Goal: Use online tool/utility: Use online tool/utility

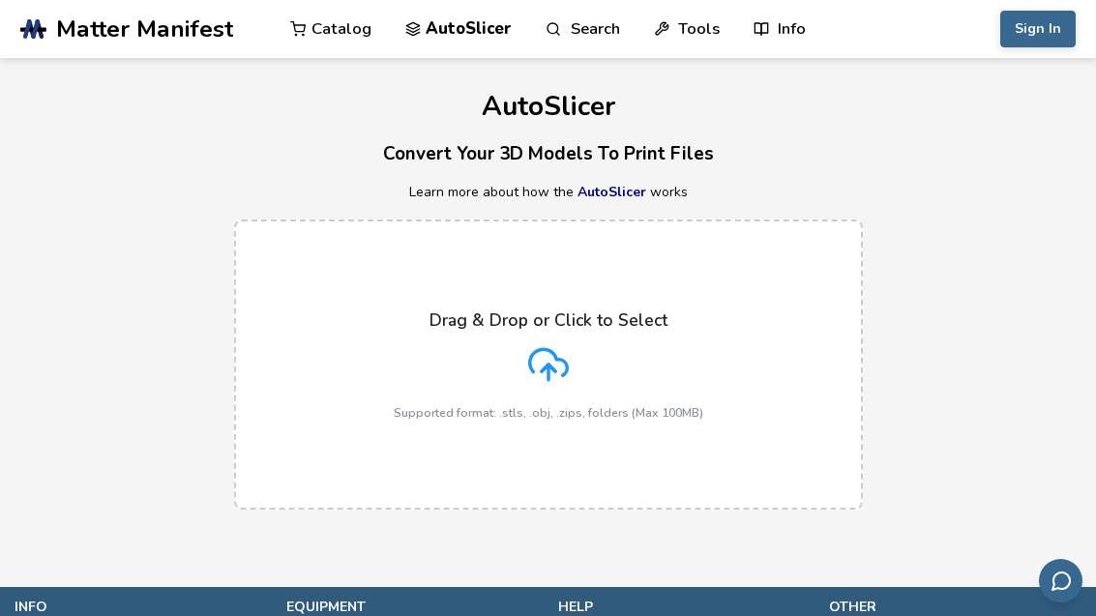
click at [542, 368] on polyline at bounding box center [549, 368] width 14 height 7
click at [0, 0] on input "Drag & Drop or Click to Select Supported format: .stls, .obj, .zips, folders (M…" at bounding box center [0, 0] width 0 height 0
click at [577, 338] on div "Drag & Drop or Click to Select Supported format: .stls, .obj, .zips, folders (M…" at bounding box center [548, 364] width 309 height 109
click at [0, 0] on input "Drag & Drop or Click to Select Supported format: .stls, .obj, .zips, folders (M…" at bounding box center [0, 0] width 0 height 0
click at [520, 394] on div "Drag & Drop or Click to Select Supported format: .stls, .obj, .zips, folders (M…" at bounding box center [548, 364] width 309 height 109
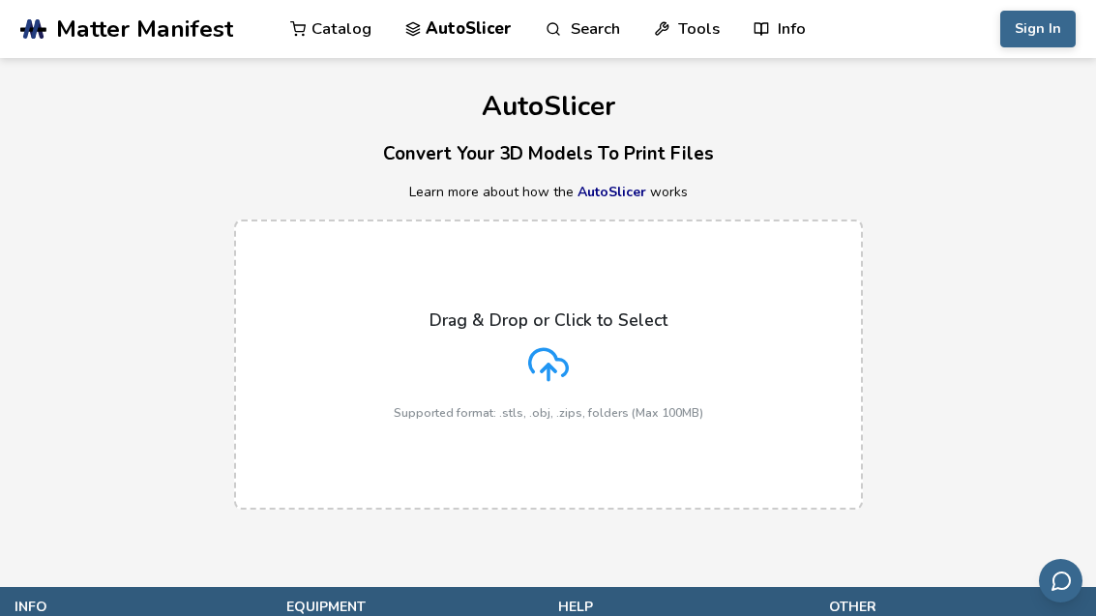
click at [0, 0] on input "Drag & Drop or Click to Select Supported format: .stls, .obj, .zips, folders (M…" at bounding box center [0, 0] width 0 height 0
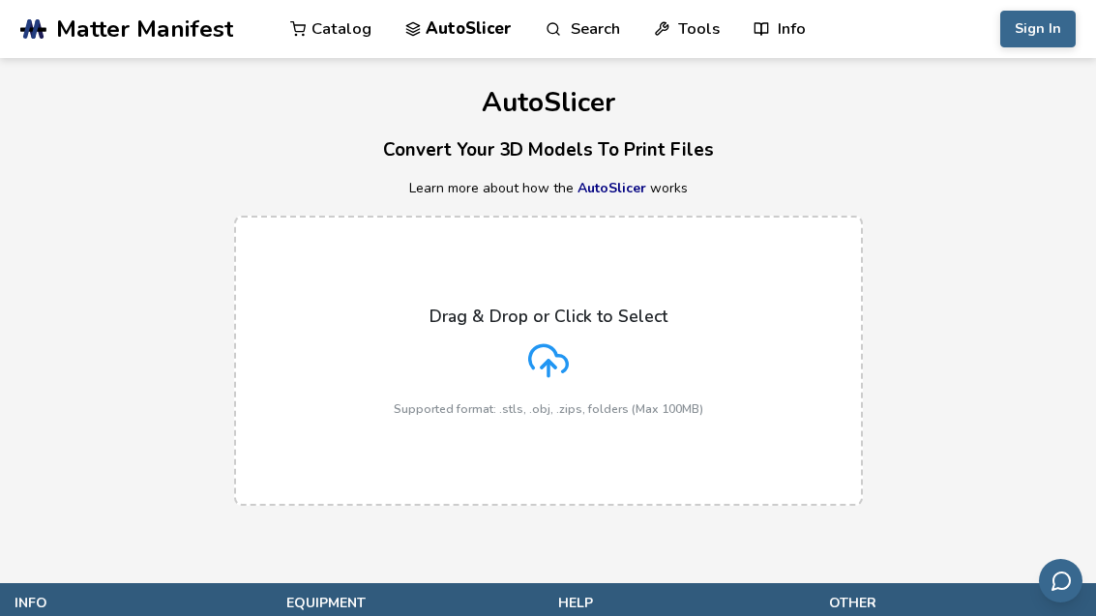
scroll to position [5, 0]
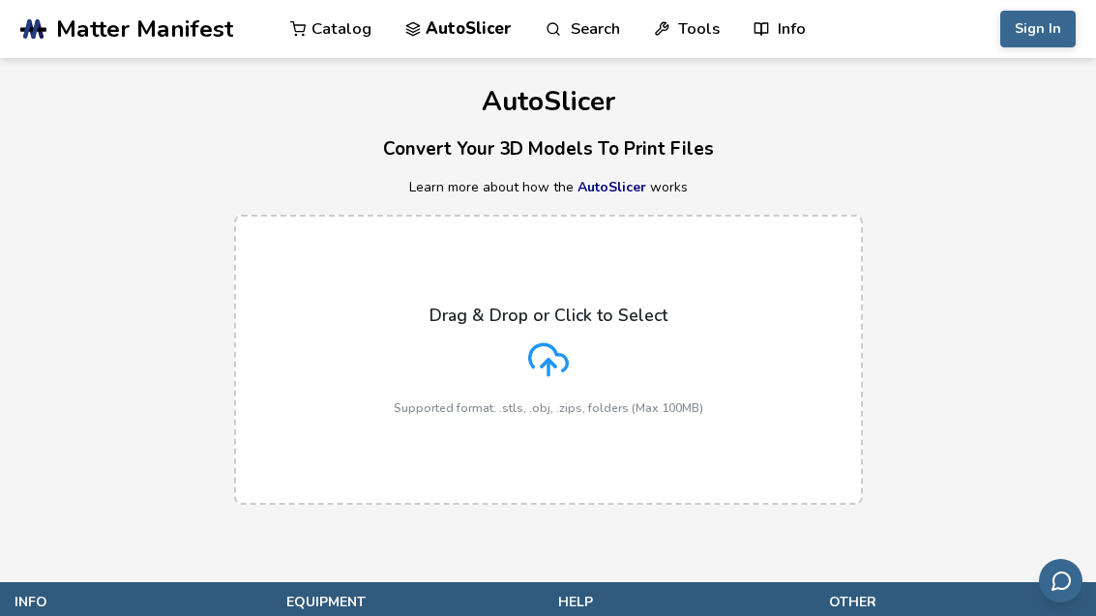
click at [540, 333] on div "Drag & Drop or Click to Select Supported format: .stls, .obj, .zips, folders (M…" at bounding box center [548, 360] width 309 height 109
click at [0, 0] on input "Drag & Drop or Click to Select Supported format: .stls, .obj, .zips, folders (M…" at bounding box center [0, 0] width 0 height 0
click at [592, 365] on div "Drag & Drop or Click to Select Supported format: .stls, .obj, .zips, folders (M…" at bounding box center [548, 360] width 309 height 109
click at [0, 0] on input "Drag & Drop or Click to Select Supported format: .stls, .obj, .zips, folders (M…" at bounding box center [0, 0] width 0 height 0
click at [562, 352] on icon at bounding box center [548, 357] width 38 height 26
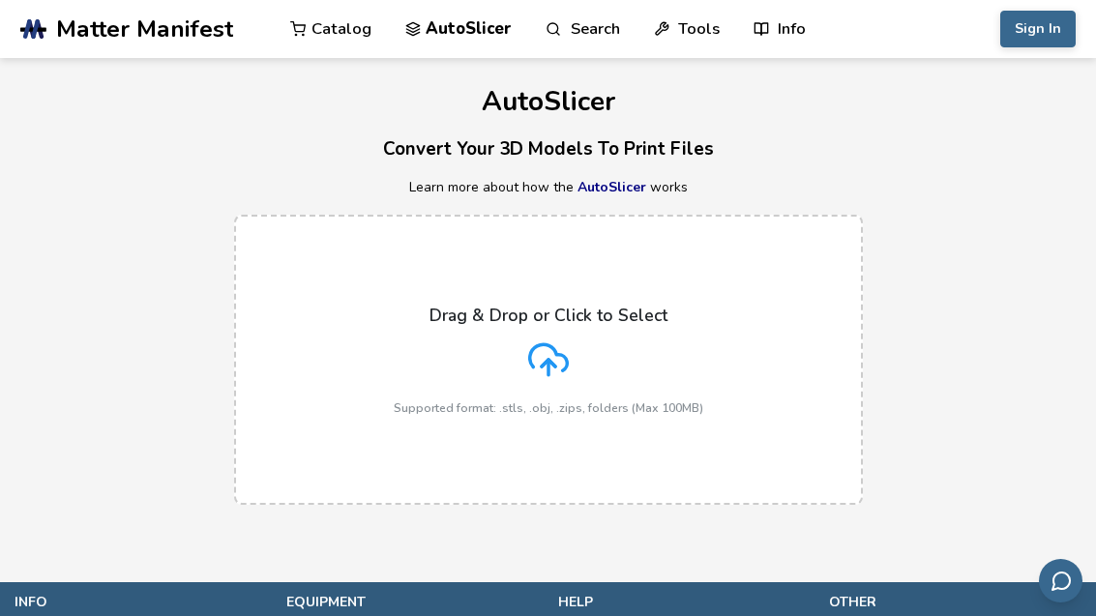
click at [0, 0] on input "Drag & Drop or Click to Select Supported format: .stls, .obj, .zips, folders (M…" at bounding box center [0, 0] width 0 height 0
click at [560, 405] on p "Supported format: .stls, .obj, .zips, folders (Max 100MB)" at bounding box center [548, 408] width 309 height 14
click at [0, 0] on input "Drag & Drop or Click to Select Supported format: .stls, .obj, .zips, folders (M…" at bounding box center [0, 0] width 0 height 0
click at [589, 187] on link "AutoSlicer" at bounding box center [611, 187] width 69 height 18
